Goal: Check status: Check status

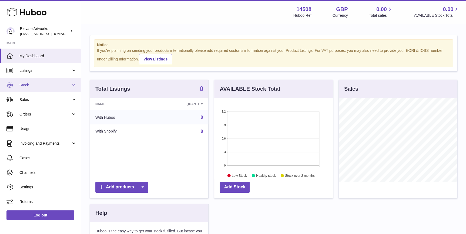
scroll to position [84, 118]
click at [200, 86] on strong "8" at bounding box center [201, 88] width 3 height 5
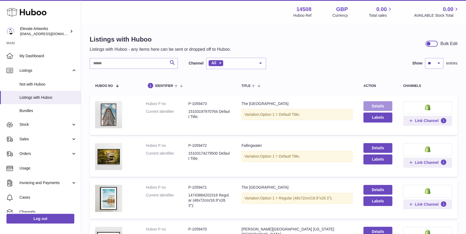
click at [366, 105] on link "Details" at bounding box center [378, 106] width 29 height 10
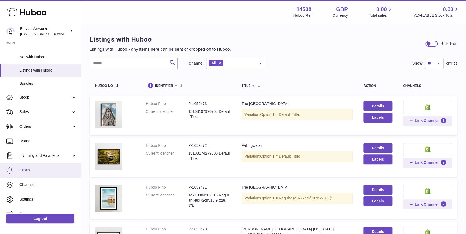
scroll to position [36, 0]
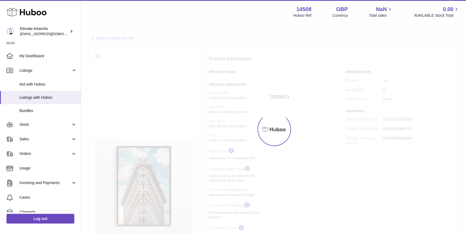
select select
select select "****"
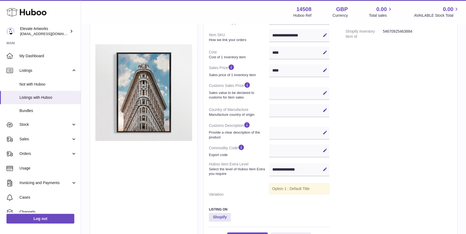
scroll to position [82, 0]
